Goal: Task Accomplishment & Management: Use online tool/utility

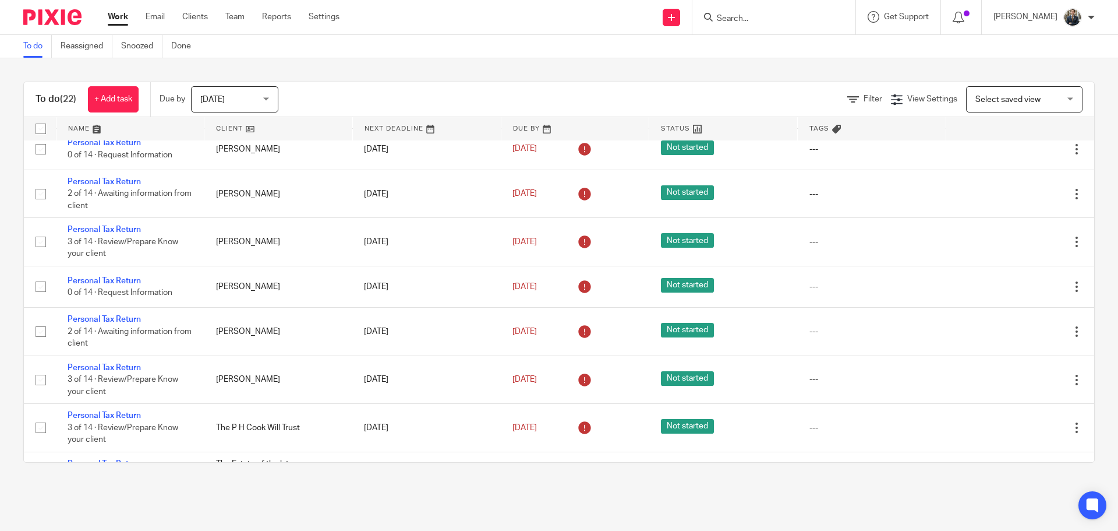
scroll to position [732, 0]
click at [779, 18] on input "Search" at bounding box center [768, 19] width 105 height 10
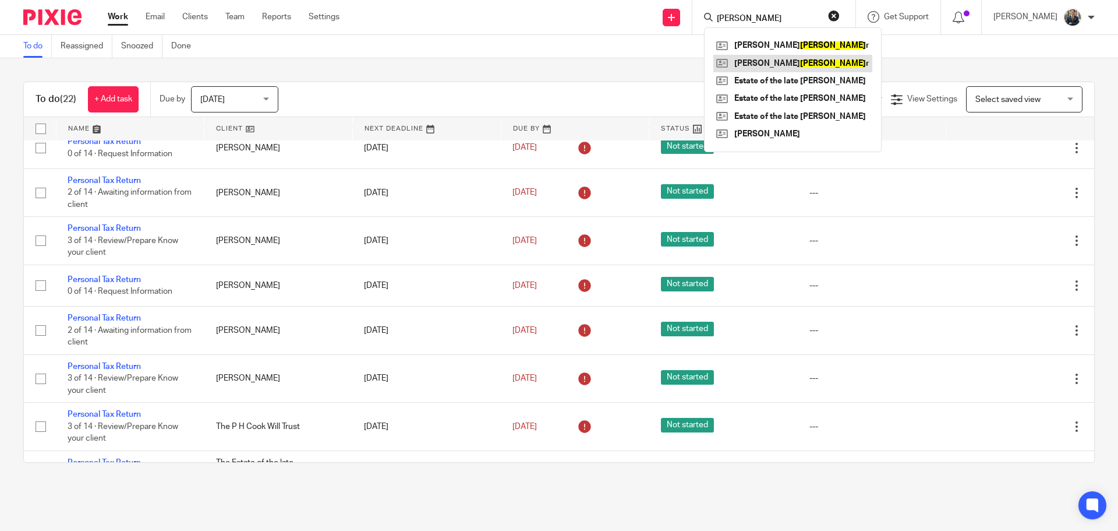
type input "gardine"
click at [768, 63] on link at bounding box center [793, 63] width 159 height 17
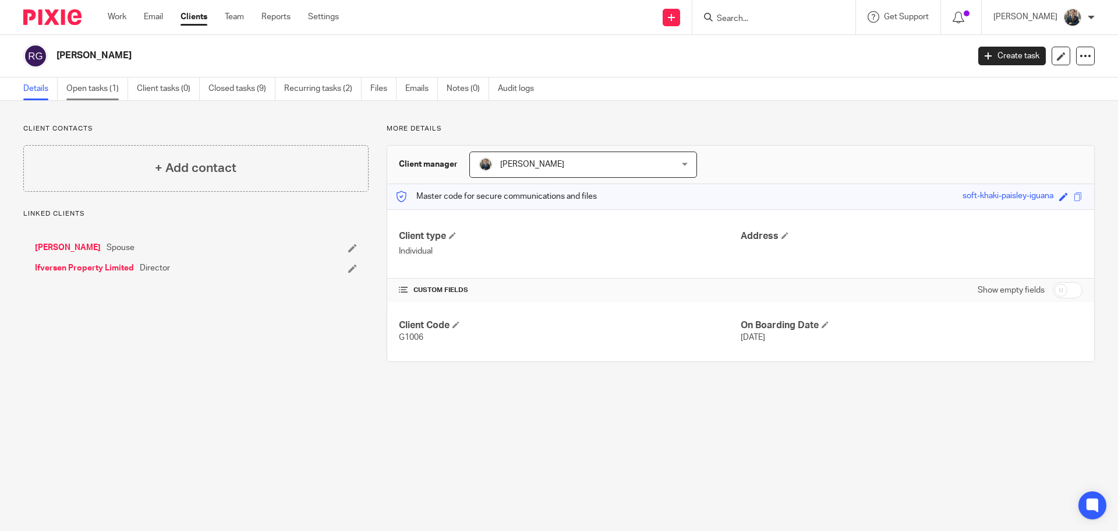
click at [110, 86] on link "Open tasks (1)" at bounding box center [97, 88] width 62 height 23
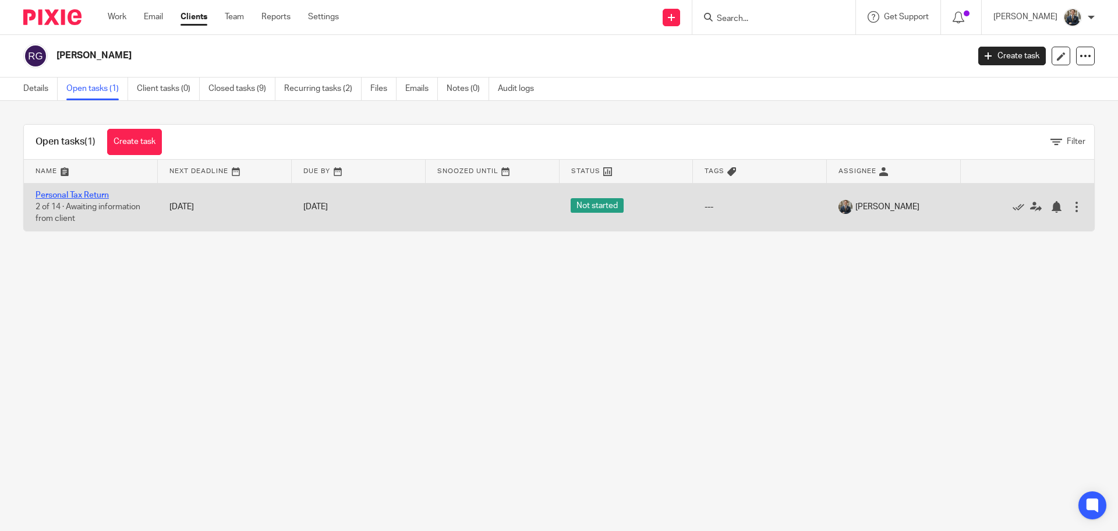
click at [87, 195] on link "Personal Tax Return" at bounding box center [72, 195] width 73 height 8
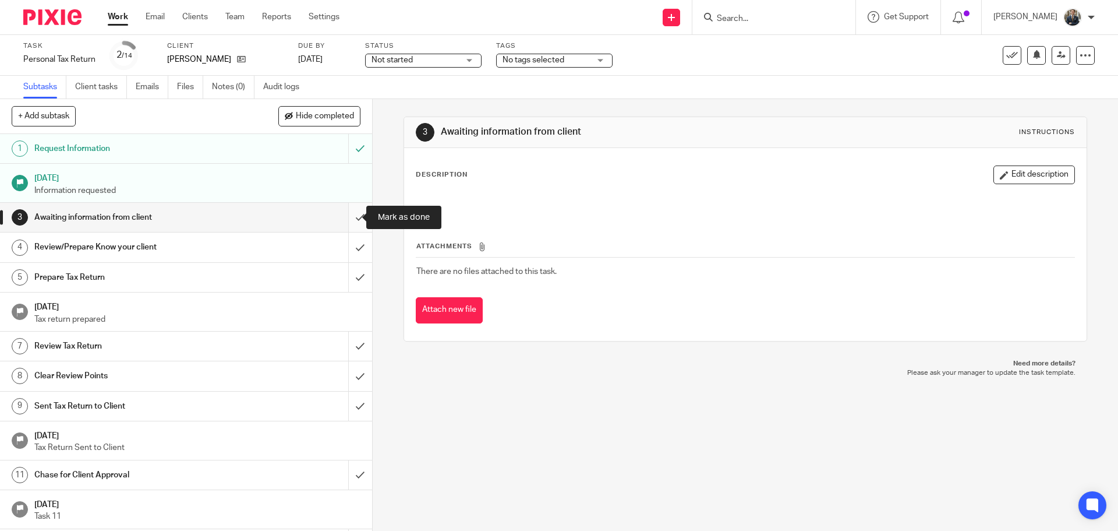
click at [351, 219] on input "submit" at bounding box center [186, 217] width 372 height 29
click at [345, 248] on input "submit" at bounding box center [186, 246] width 372 height 29
click at [344, 274] on input "submit" at bounding box center [186, 277] width 372 height 29
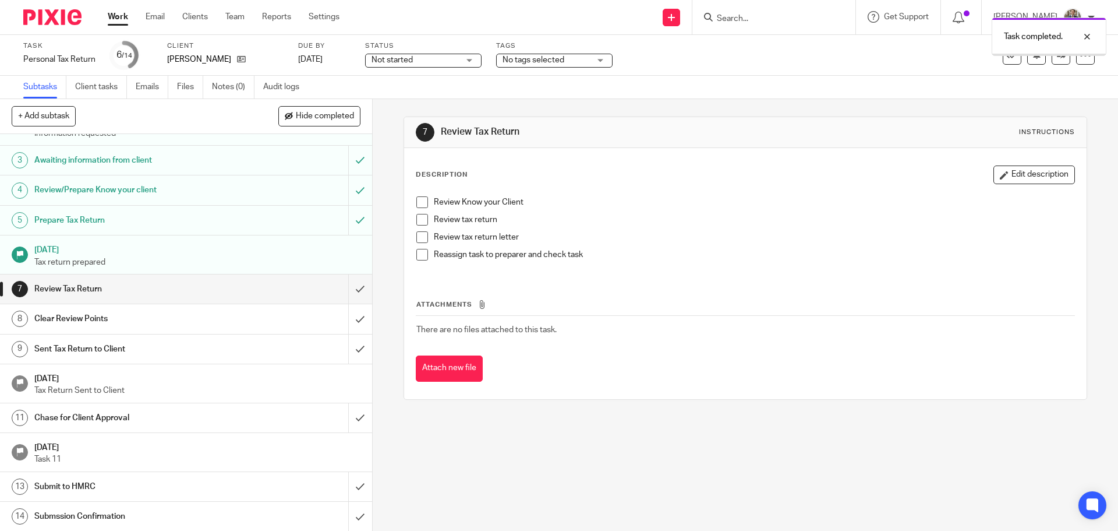
scroll to position [58, 0]
click at [341, 289] on input "submit" at bounding box center [186, 288] width 372 height 29
click at [343, 309] on input "submit" at bounding box center [186, 317] width 372 height 29
click at [343, 351] on input "submit" at bounding box center [186, 348] width 372 height 29
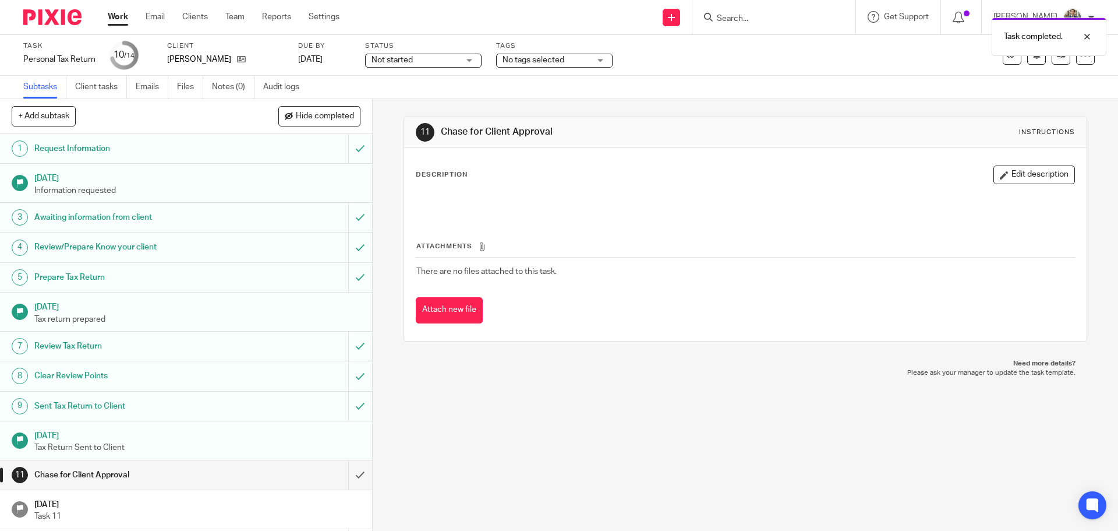
click at [790, 22] on div "Task completed." at bounding box center [833, 34] width 548 height 44
click at [56, 13] on img at bounding box center [52, 17] width 58 height 16
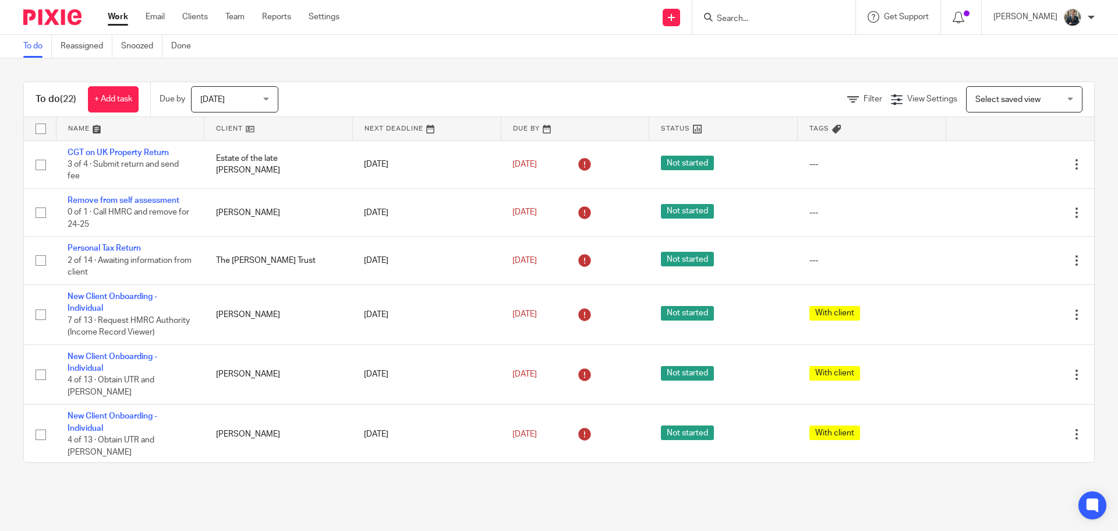
click at [739, 19] on input "Search" at bounding box center [768, 19] width 105 height 10
type input "gardiner"
click at [777, 47] on link at bounding box center [792, 45] width 156 height 17
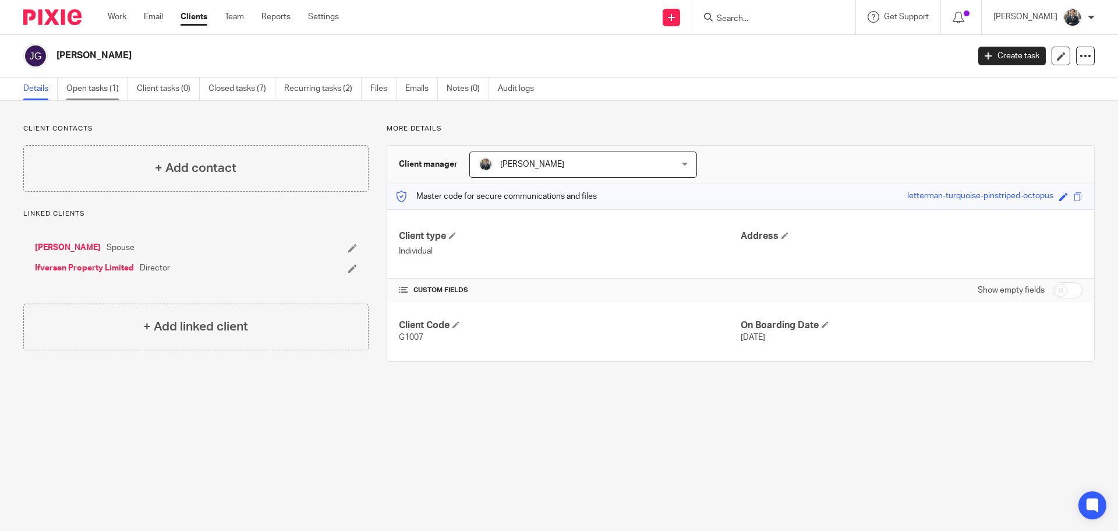
click at [98, 87] on link "Open tasks (1)" at bounding box center [97, 88] width 62 height 23
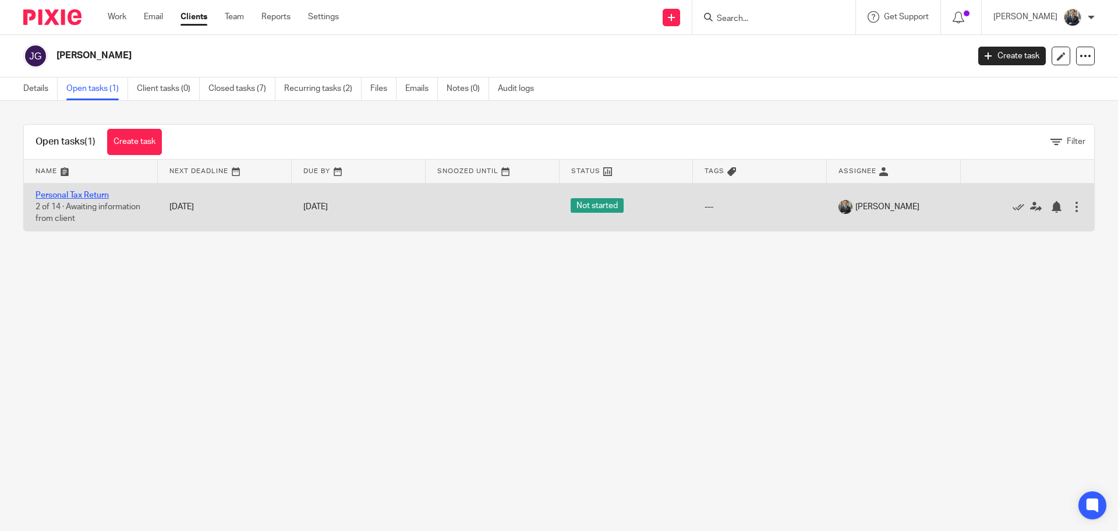
click at [93, 198] on link "Personal Tax Return" at bounding box center [72, 195] width 73 height 8
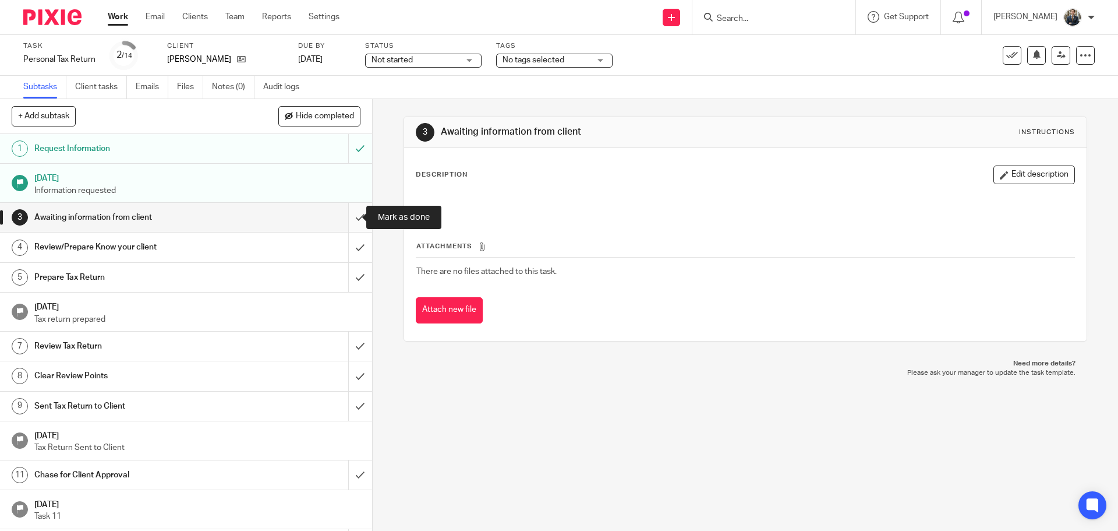
click at [347, 213] on input "submit" at bounding box center [186, 217] width 372 height 29
click at [350, 246] on input "submit" at bounding box center [186, 246] width 372 height 29
click at [347, 281] on input "submit" at bounding box center [186, 277] width 372 height 29
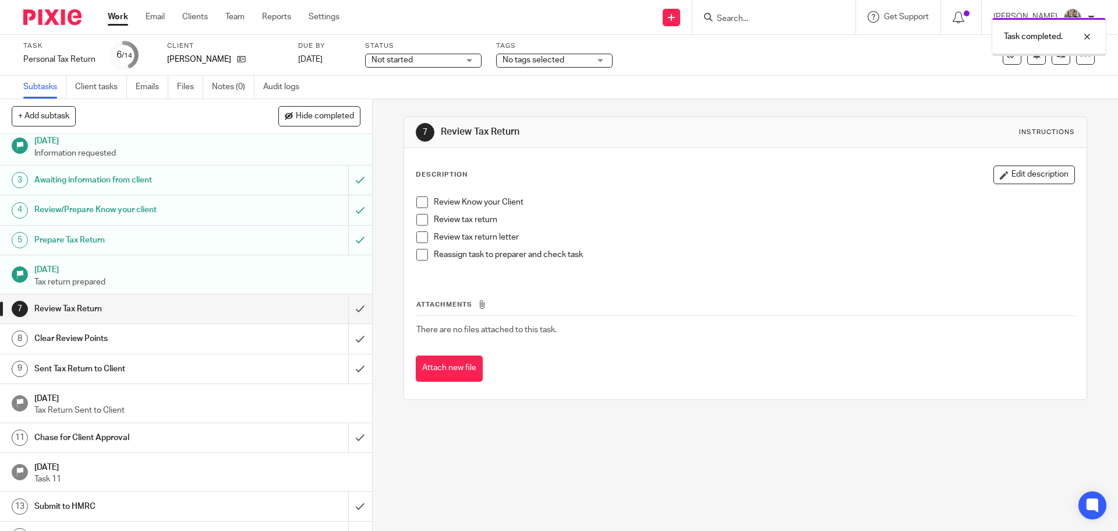
scroll to position [58, 0]
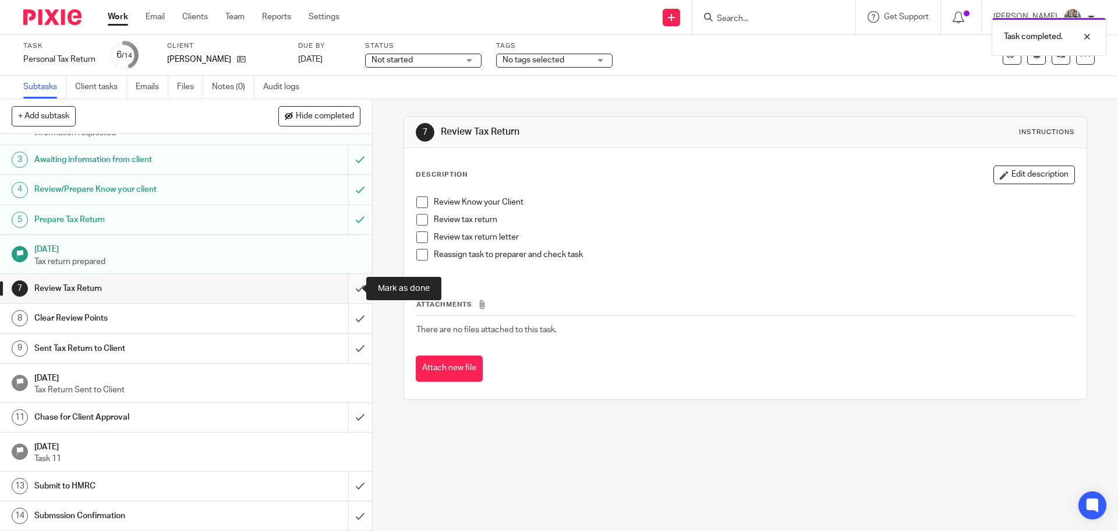
click at [346, 292] on input "submit" at bounding box center [186, 288] width 372 height 29
click at [347, 312] on input "submit" at bounding box center [186, 317] width 372 height 29
click at [351, 346] on input "submit" at bounding box center [186, 348] width 372 height 29
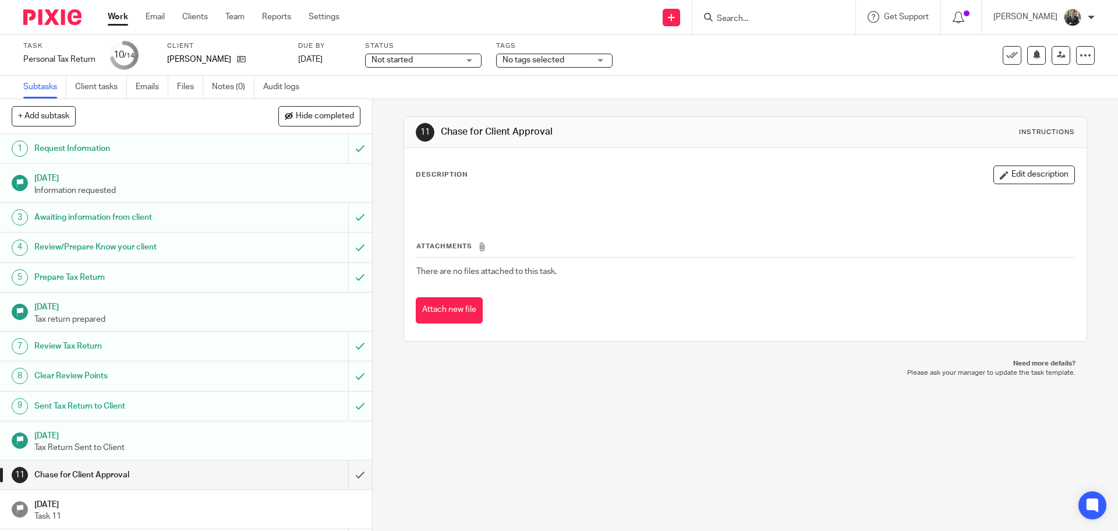
click at [59, 8] on div at bounding box center [48, 17] width 96 height 34
click at [57, 17] on img at bounding box center [52, 17] width 58 height 16
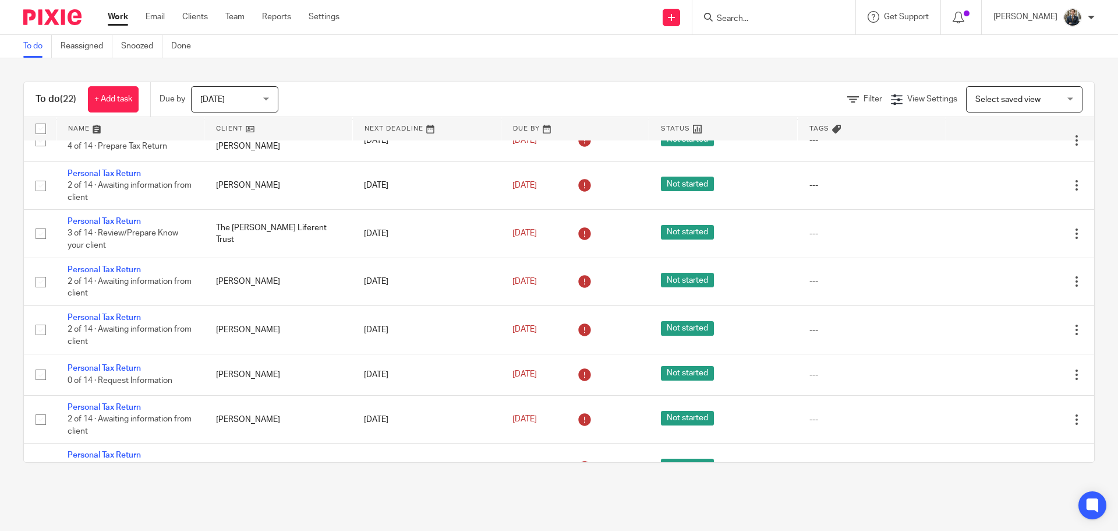
scroll to position [499, 0]
